Goal: Transaction & Acquisition: Purchase product/service

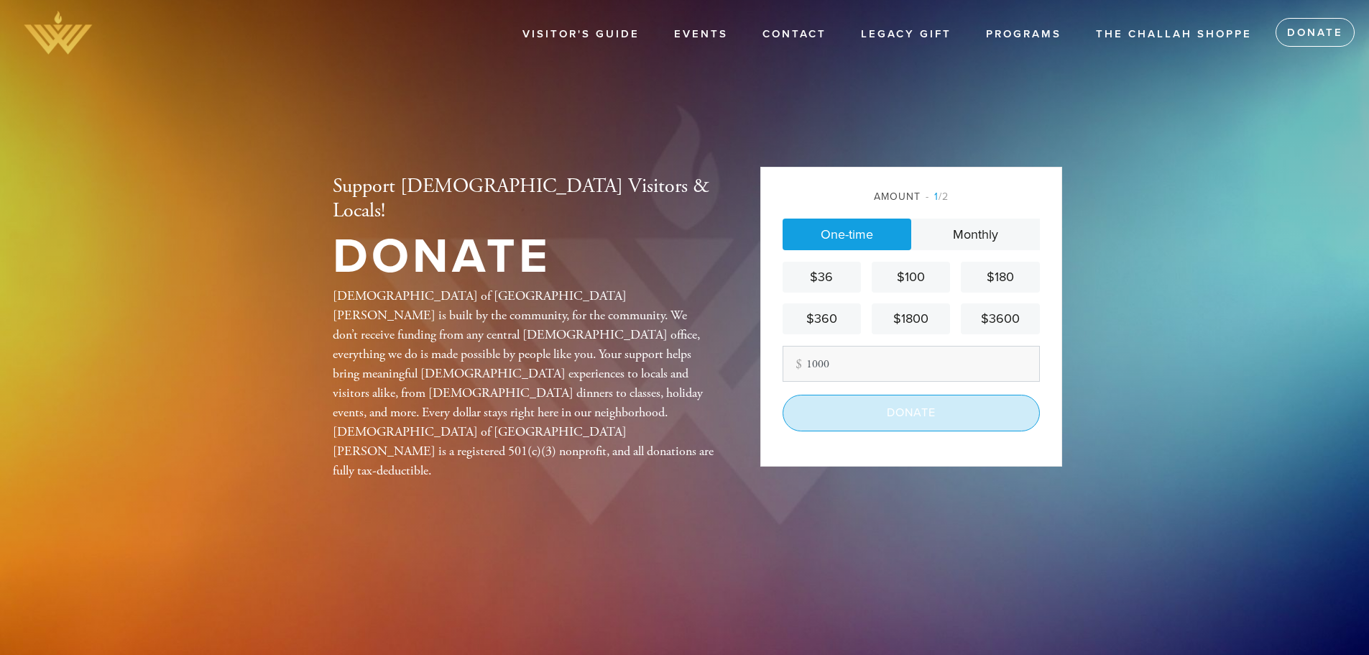
type input "1000"
click at [908, 410] on input "Donate" at bounding box center [911, 413] width 257 height 36
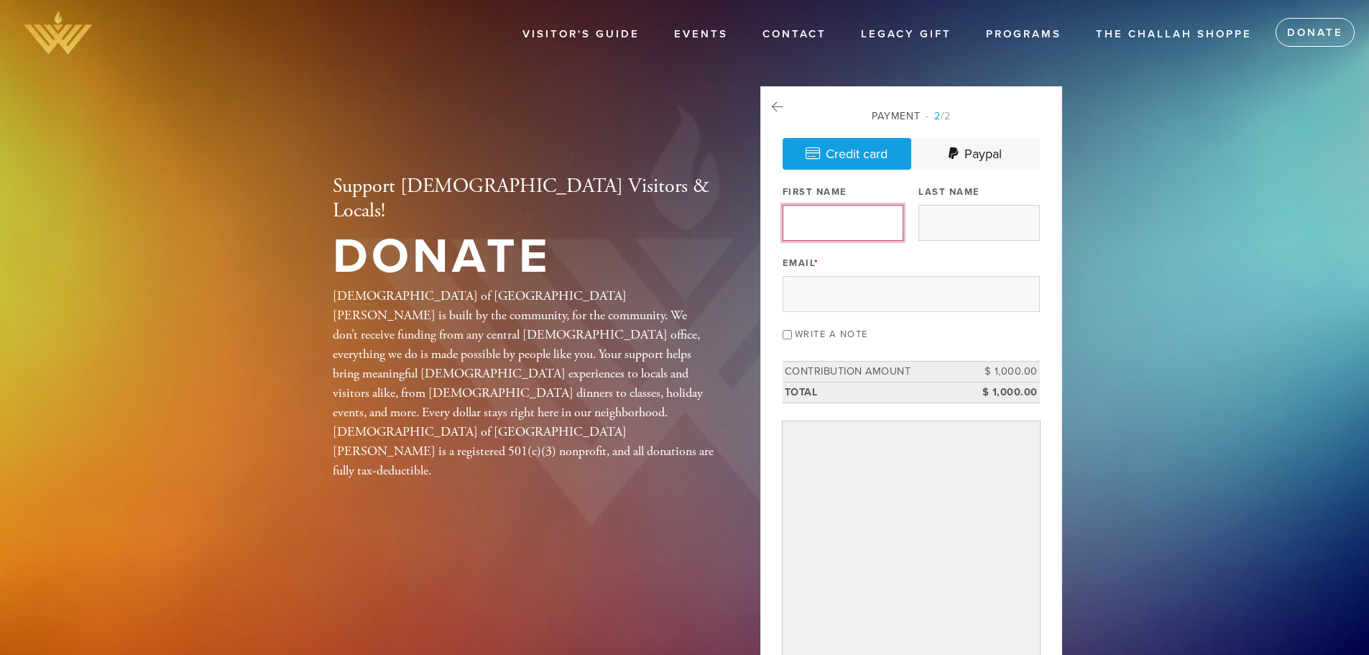
click at [831, 229] on input "First Name" at bounding box center [843, 223] width 121 height 36
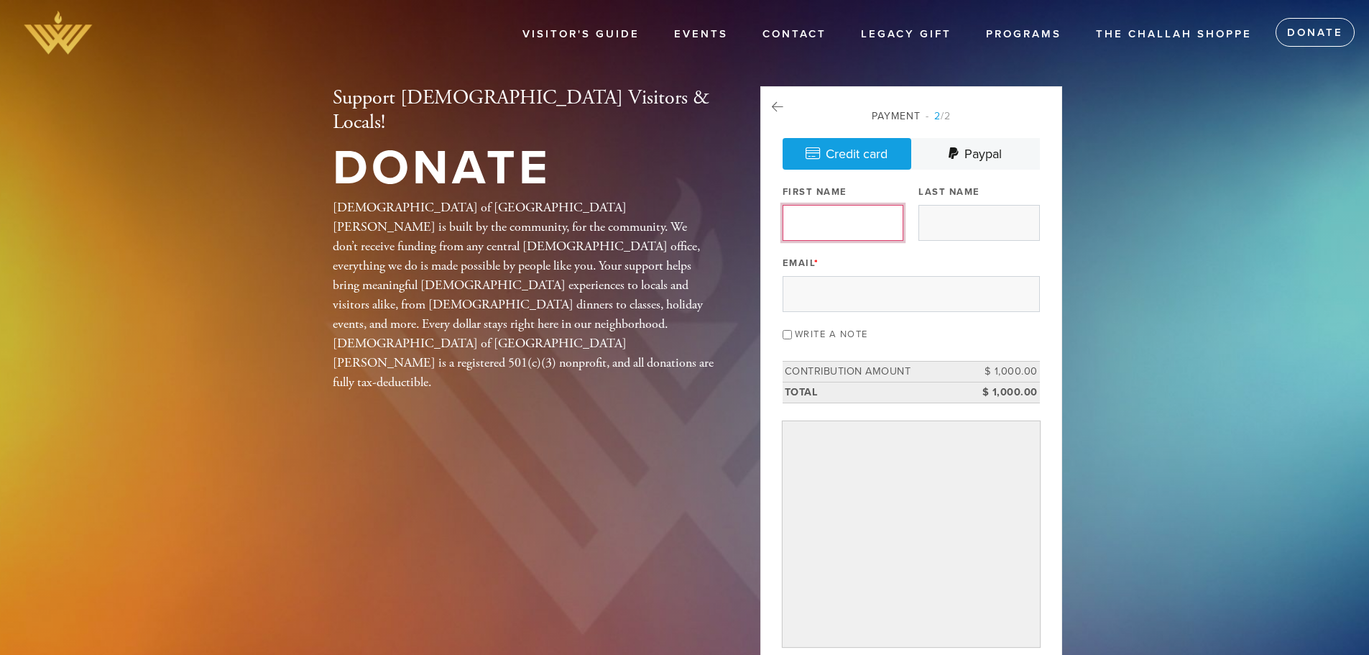
type input "Oron"
type input "[PERSON_NAME]"
type input "[EMAIL_ADDRESS][DOMAIN_NAME]"
click at [1101, 244] on header "Visitor's Guide Events Contact Legacy Gift Programs The Challah Shoppe Donate S…" at bounding box center [684, 419] width 1369 height 839
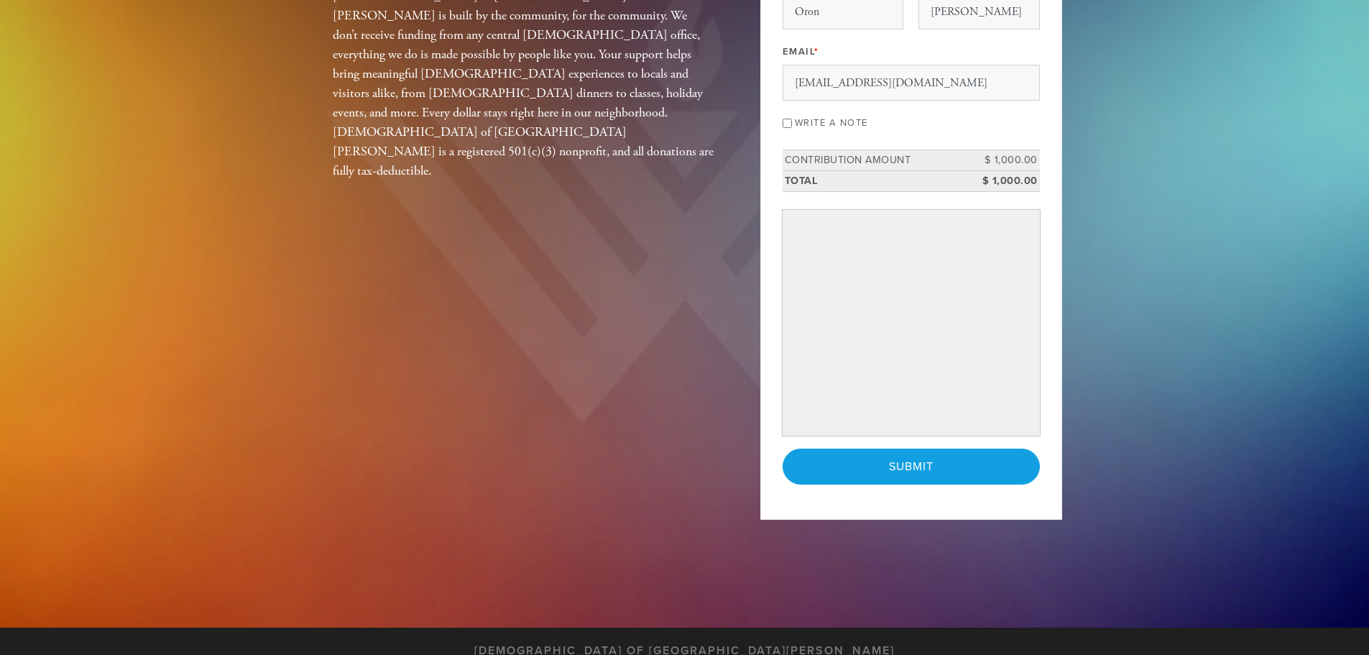
scroll to position [216, 0]
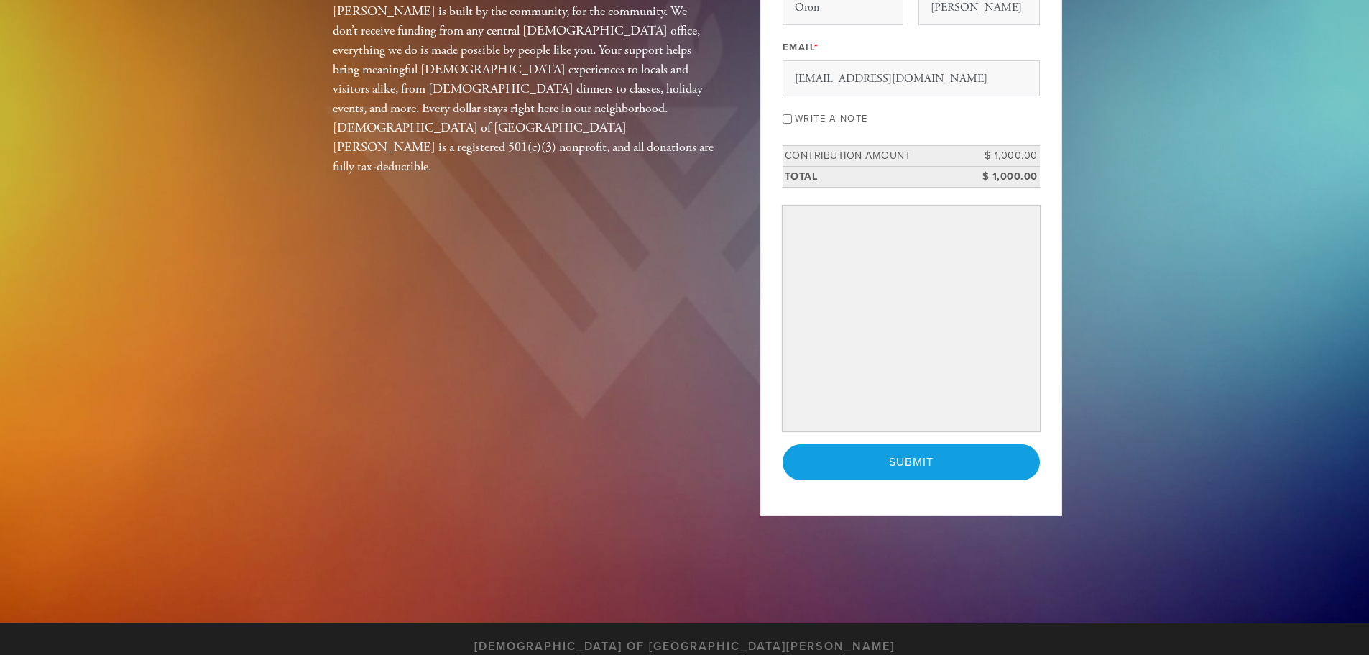
click at [1209, 333] on header "Visitor's Guide Events Contact Legacy Gift Programs The Challah Shoppe Donate S…" at bounding box center [684, 203] width 1369 height 839
click at [905, 470] on input "Submit" at bounding box center [911, 462] width 257 height 36
